Goal: Navigation & Orientation: Find specific page/section

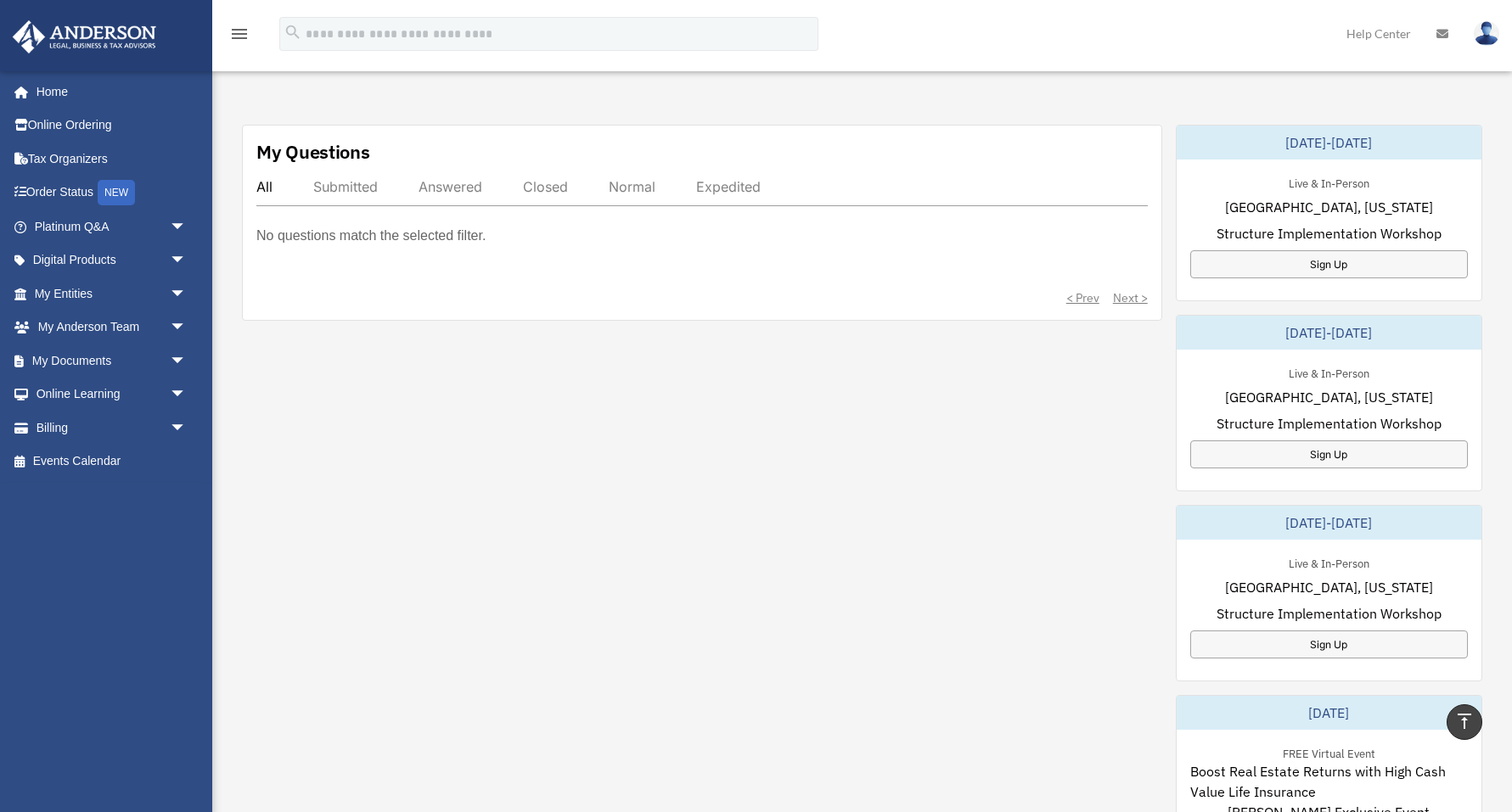
scroll to position [548, 0]
click at [88, 461] on link "Events Calendar" at bounding box center [112, 462] width 201 height 34
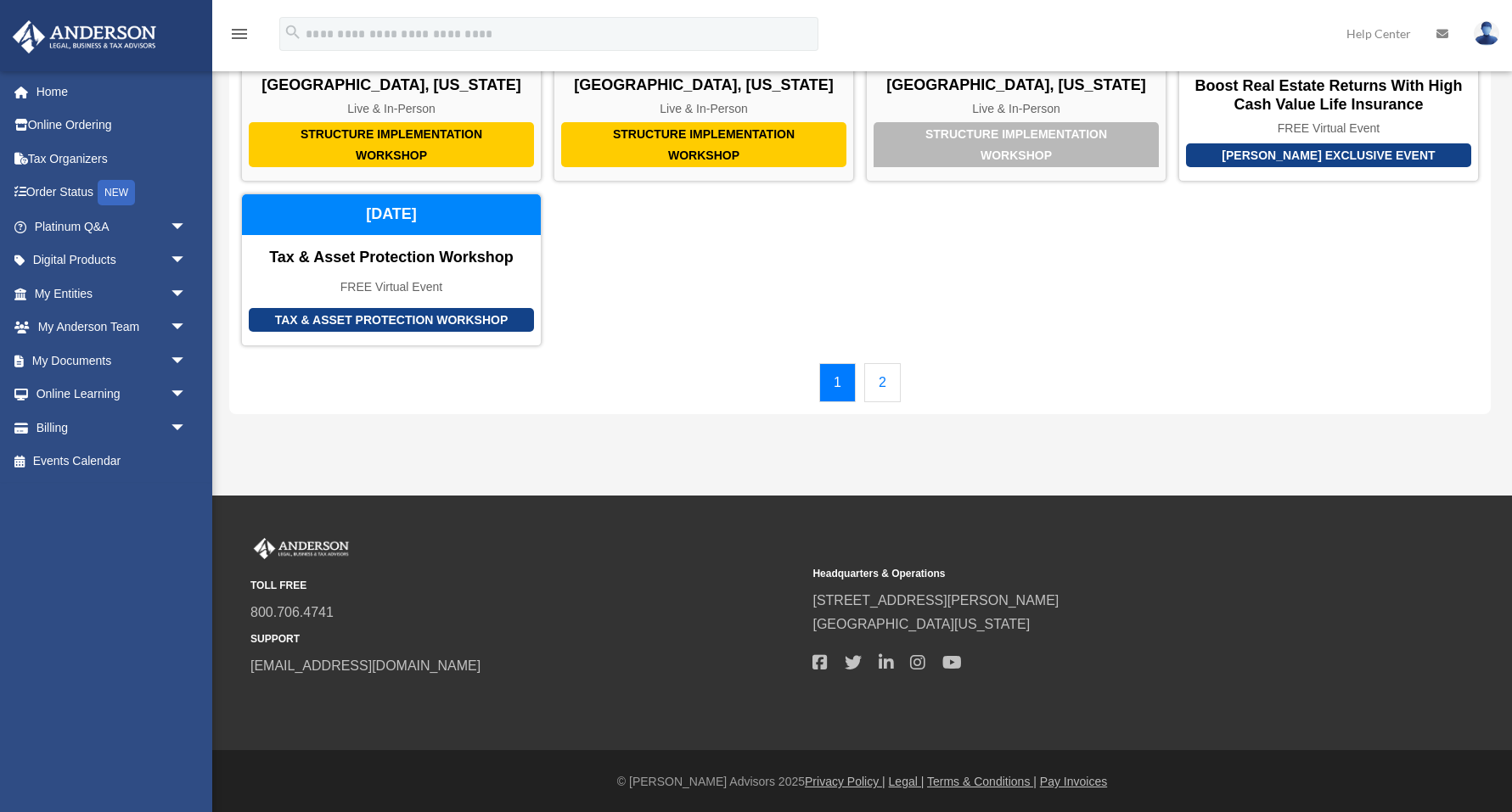
scroll to position [176, 0]
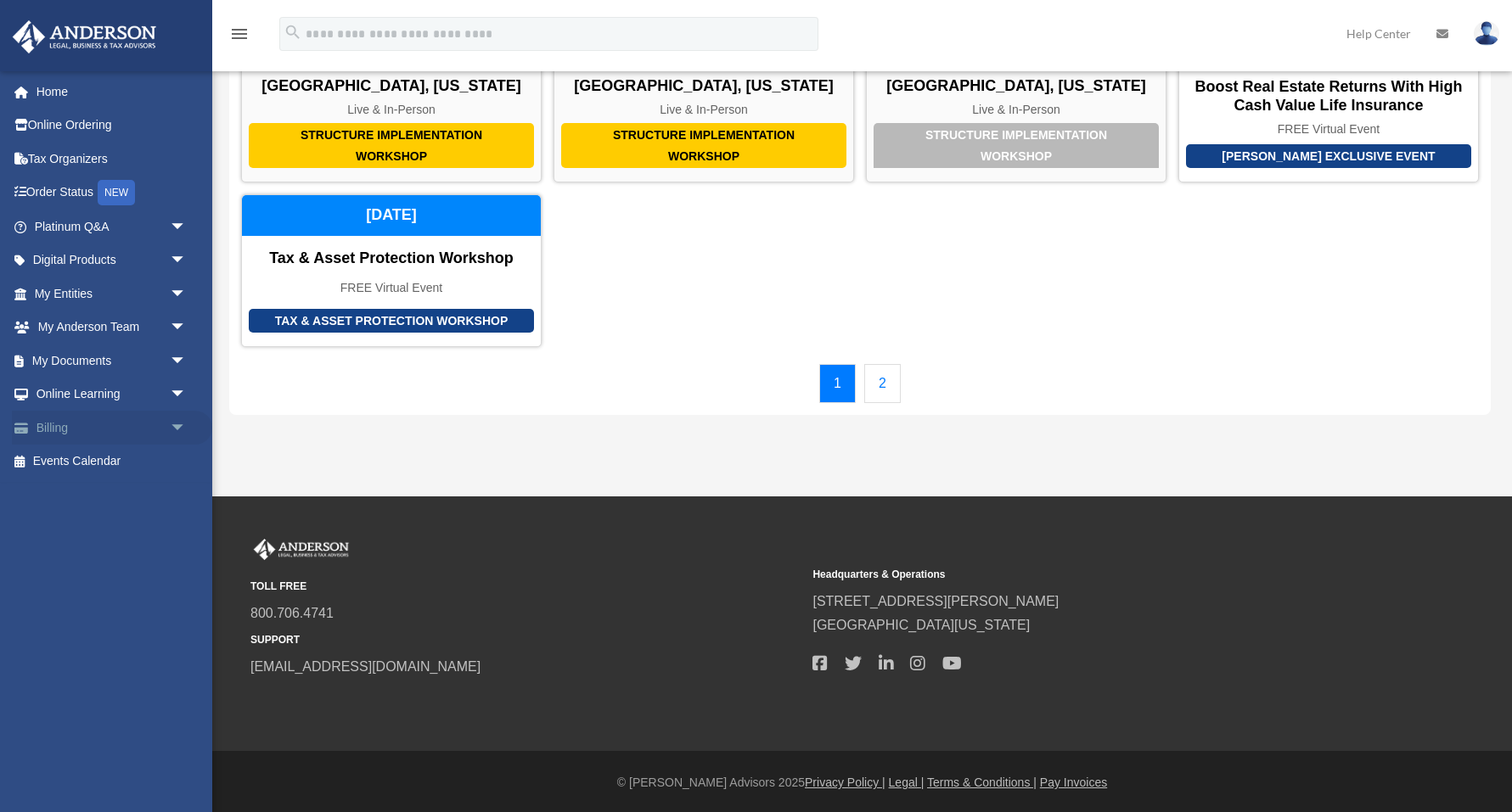
click at [69, 423] on link "Billing arrow_drop_down" at bounding box center [112, 428] width 201 height 34
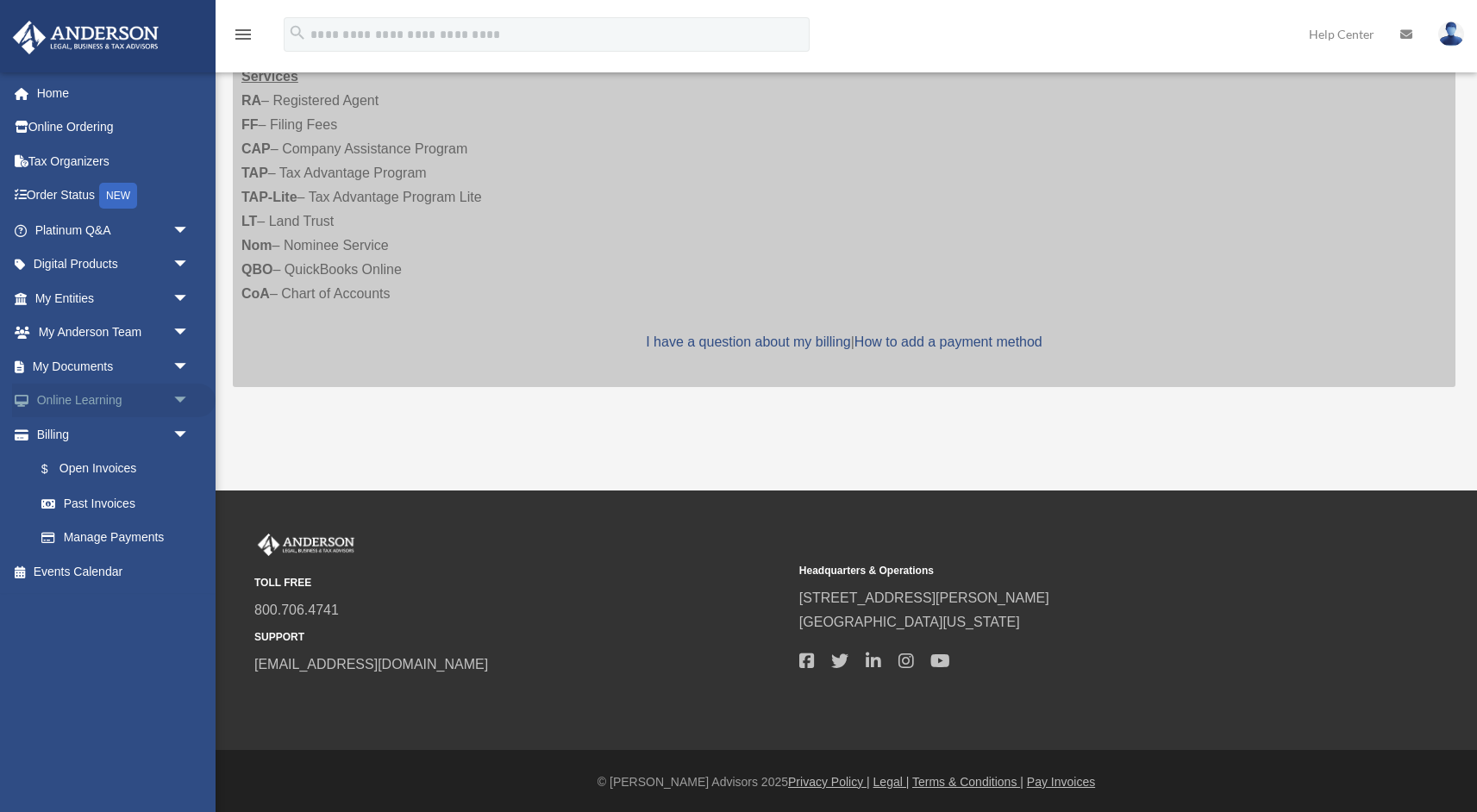
scroll to position [429, 0]
click at [179, 299] on span "arrow_drop_down" at bounding box center [190, 298] width 35 height 35
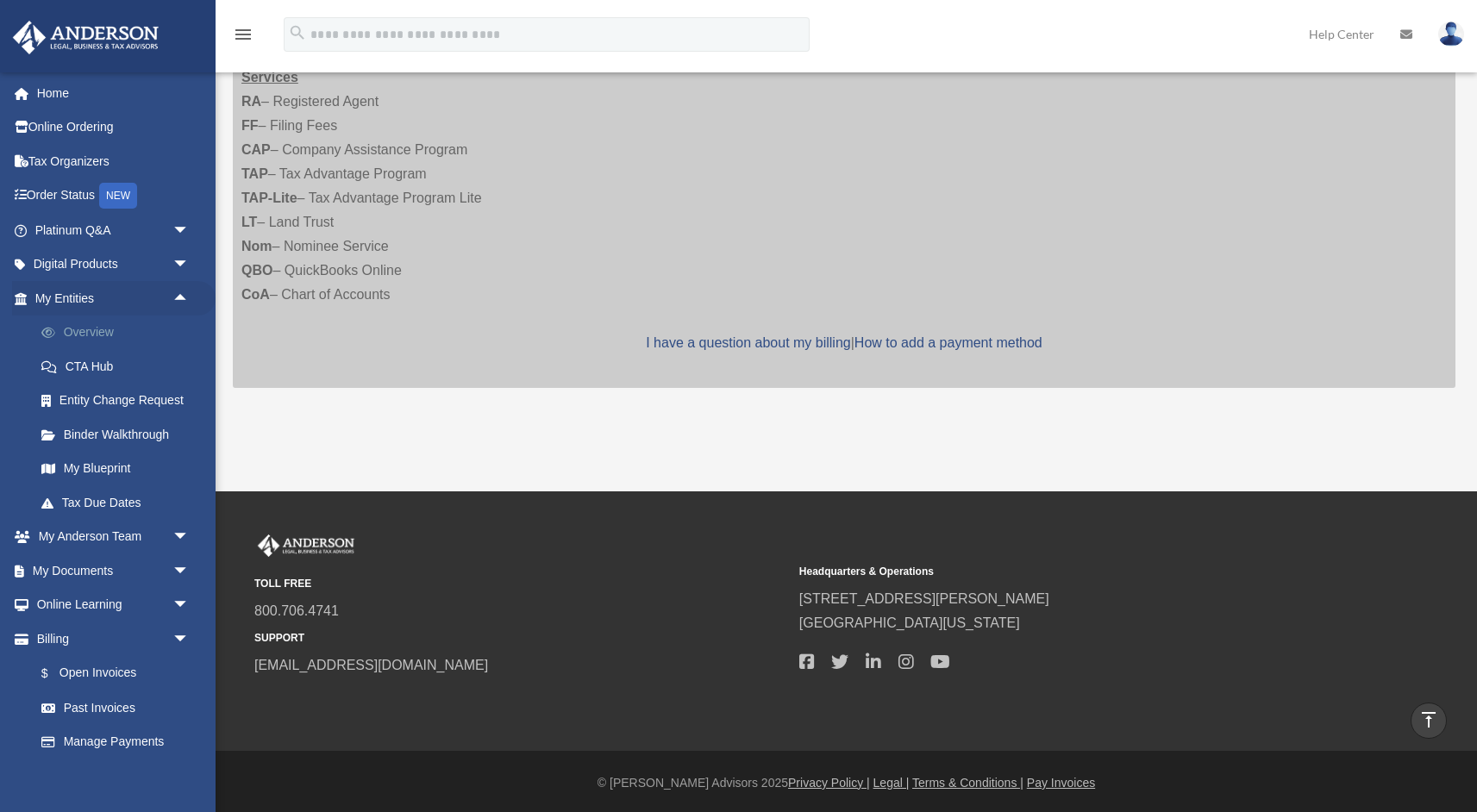
click at [100, 326] on link "Overview" at bounding box center [120, 333] width 191 height 35
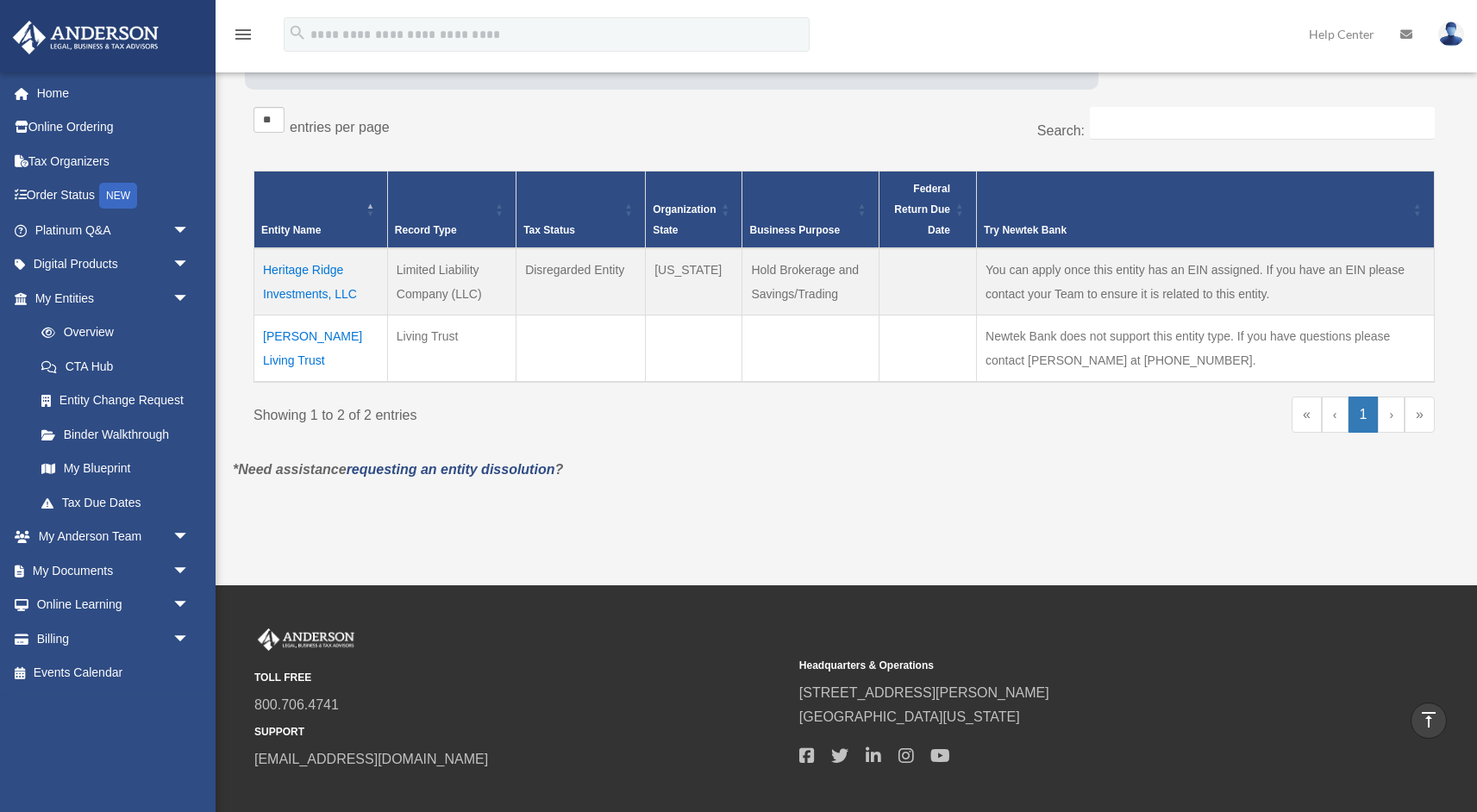
scroll to position [294, 0]
